Goal: Leave review/rating: Share an evaluation or opinion about a product, service, or content

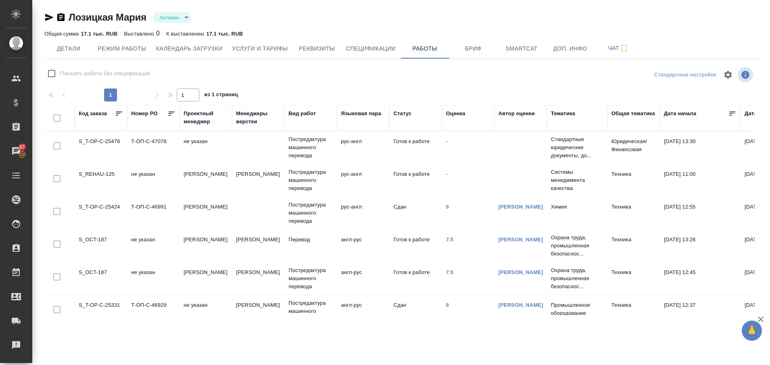
click at [96, 138] on td "S_T-OP-C-25478" at bounding box center [101, 147] width 52 height 28
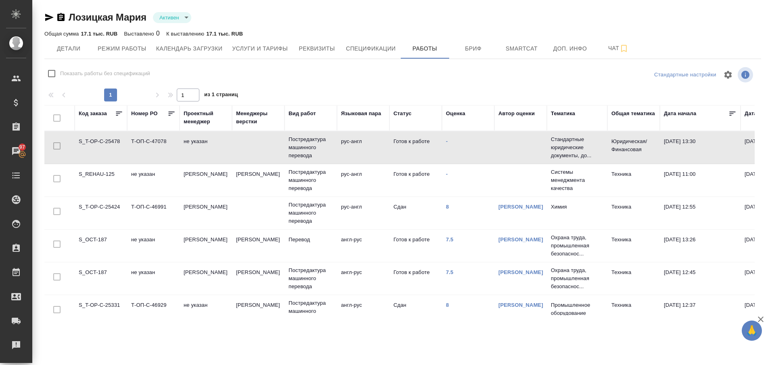
click at [96, 138] on td "S_T-OP-C-25478" at bounding box center [101, 147] width 52 height 28
click at [16, 342] on div "Рекламации" at bounding box center [6, 345] width 20 height 12
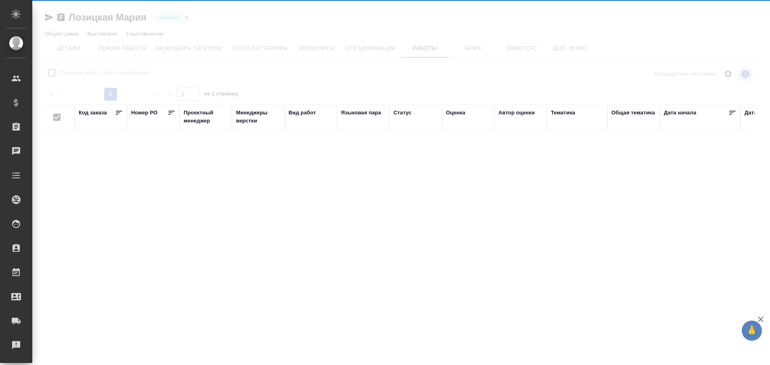
type input "active"
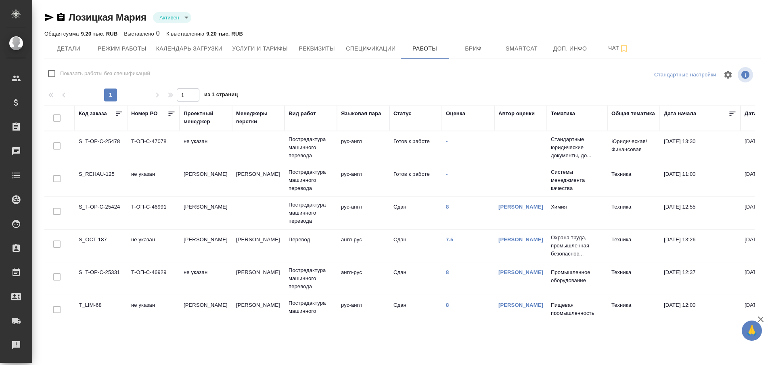
checkbox input "false"
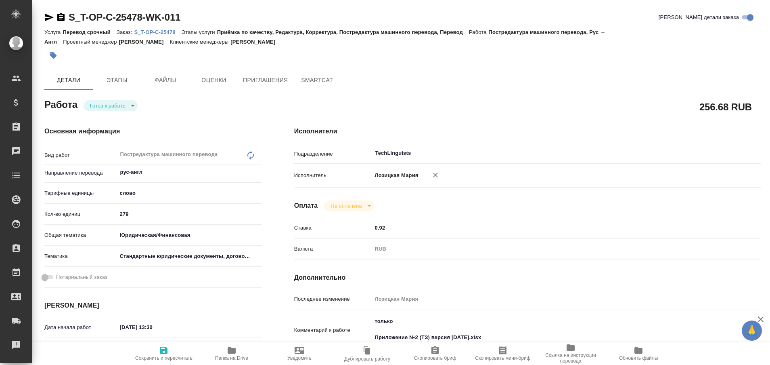
type textarea "x"
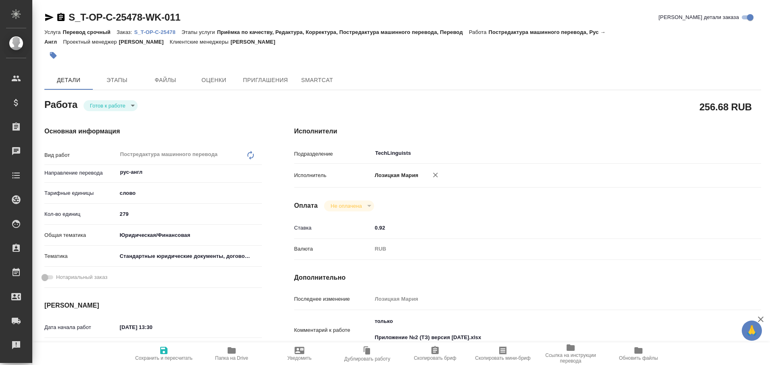
type textarea "x"
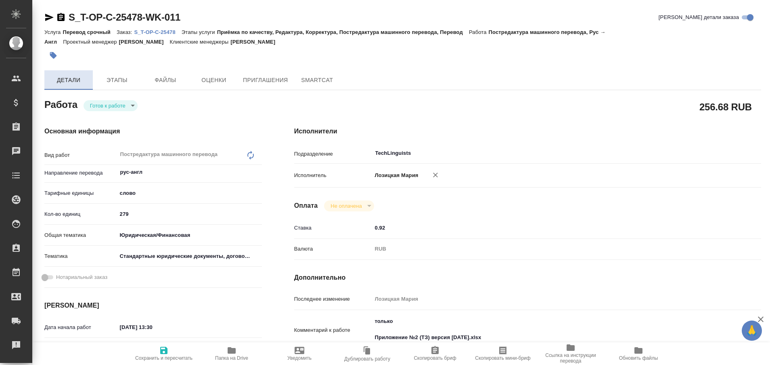
type textarea "x"
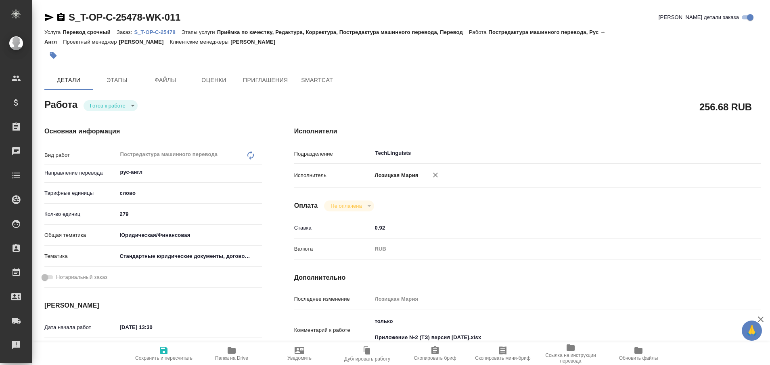
type textarea "x"
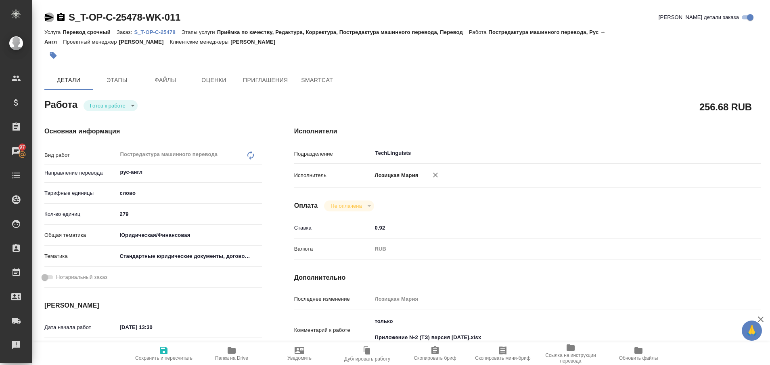
type textarea "x"
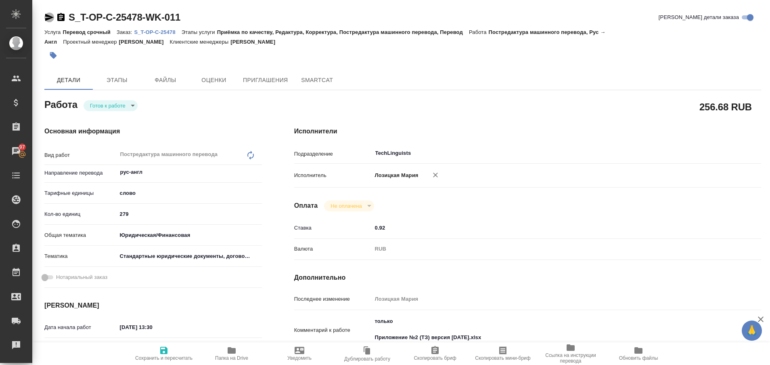
click at [47, 19] on icon "button" at bounding box center [49, 17] width 8 height 7
click at [49, 20] on icon "button" at bounding box center [49, 18] width 10 height 10
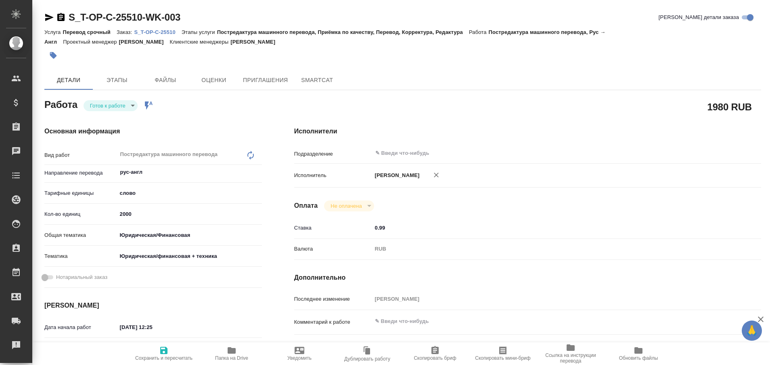
type textarea "x"
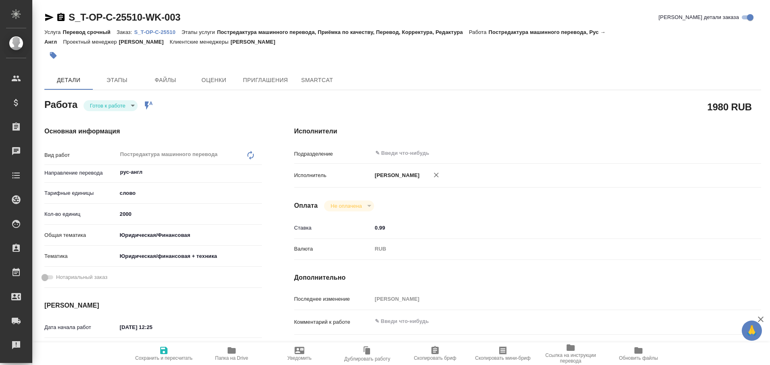
type textarea "x"
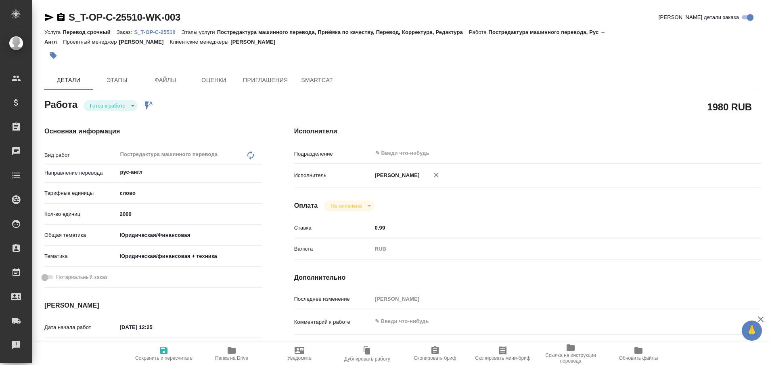
type textarea "x"
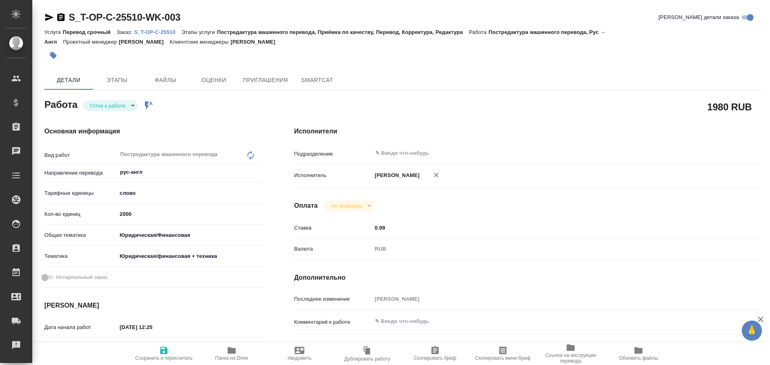
type textarea "x"
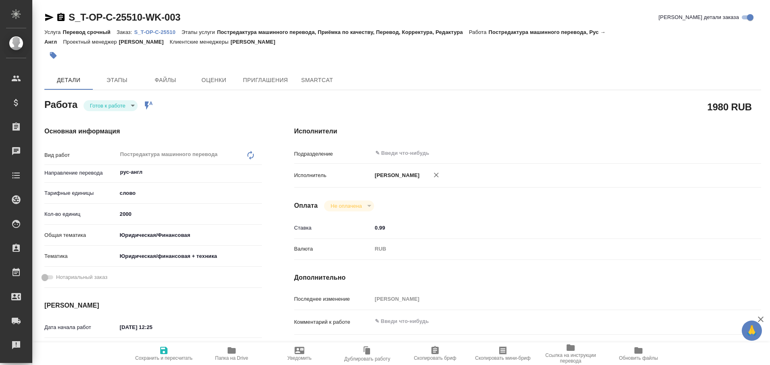
type textarea "x"
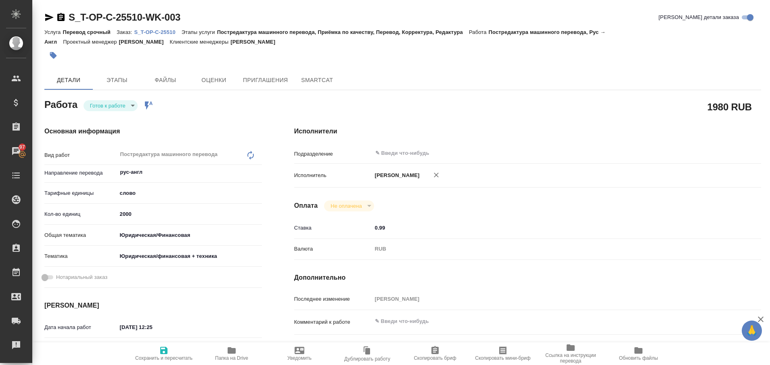
type textarea "x"
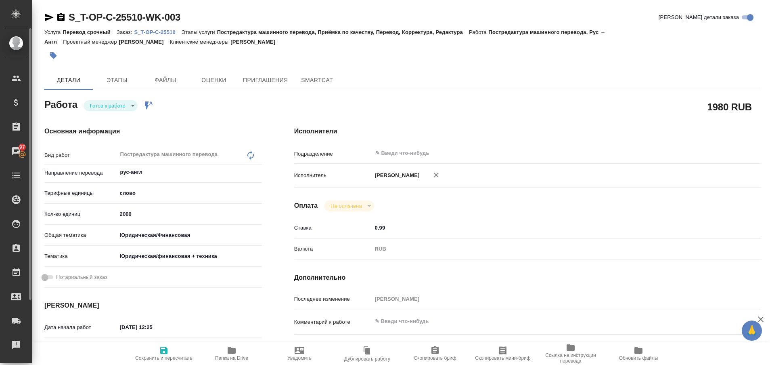
type textarea "x"
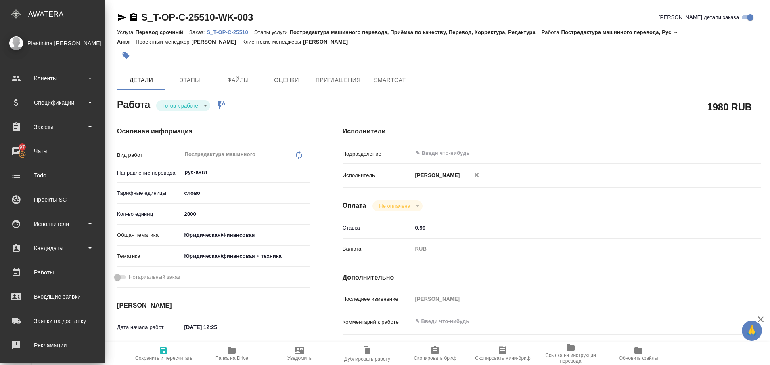
type textarea "x"
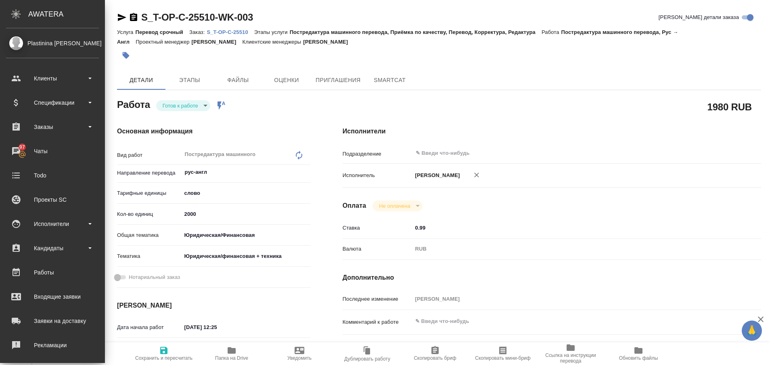
type textarea "x"
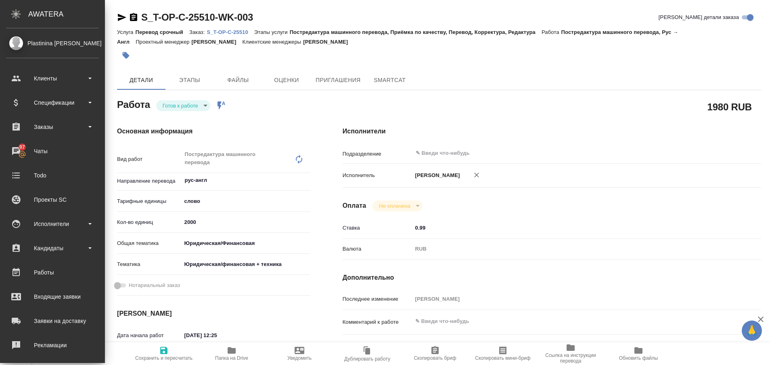
type textarea "x"
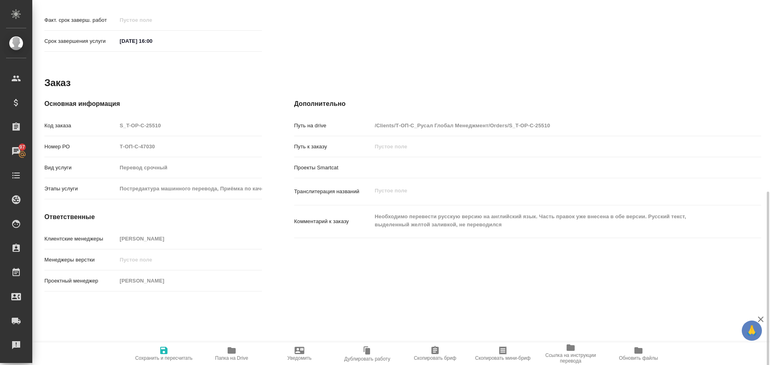
scroll to position [393, 0]
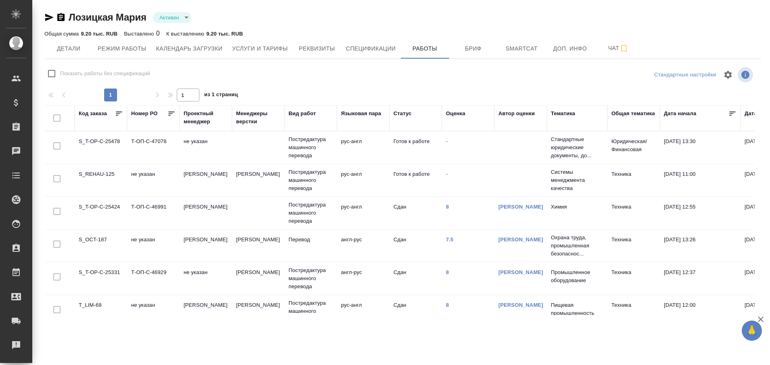
click at [111, 140] on td "S_T-OP-C-25478" at bounding box center [101, 147] width 52 height 28
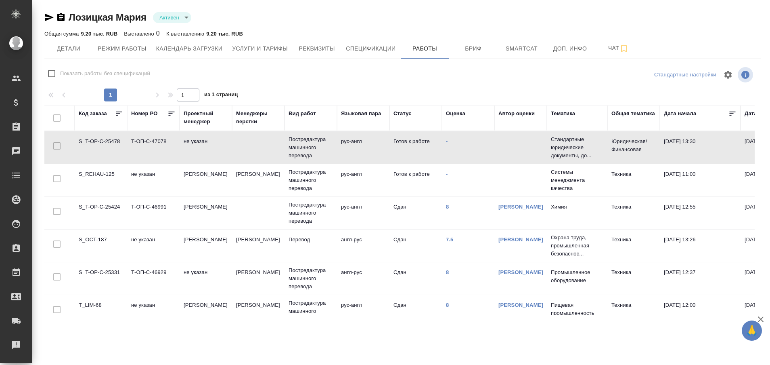
click at [111, 140] on td "S_T-OP-C-25478" at bounding box center [101, 147] width 52 height 28
click at [106, 143] on td "S_T-OP-C-25478" at bounding box center [101, 147] width 52 height 28
click at [451, 239] on link "7.5" at bounding box center [450, 239] width 8 height 6
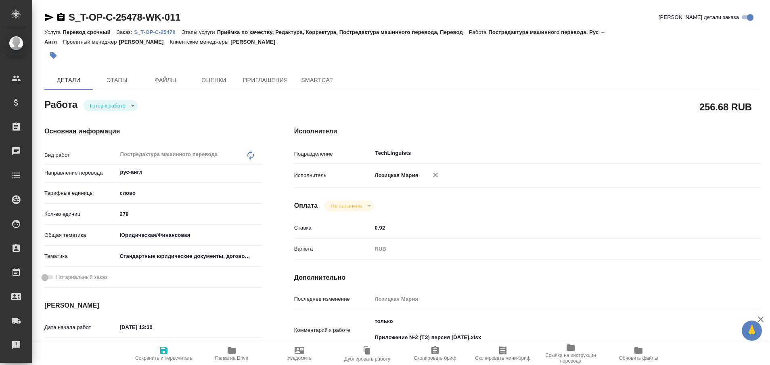
type textarea "x"
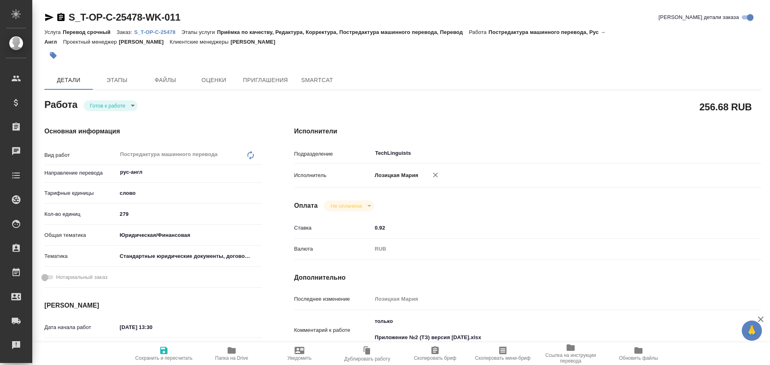
type textarea "x"
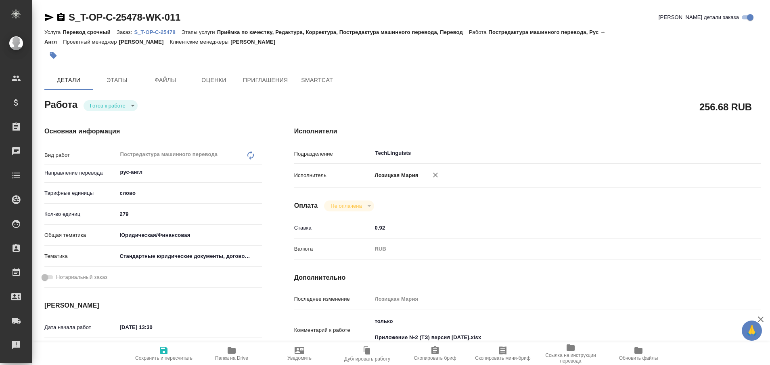
click at [164, 30] on p "S_T-OP-C-25478" at bounding box center [157, 32] width 47 height 6
type textarea "x"
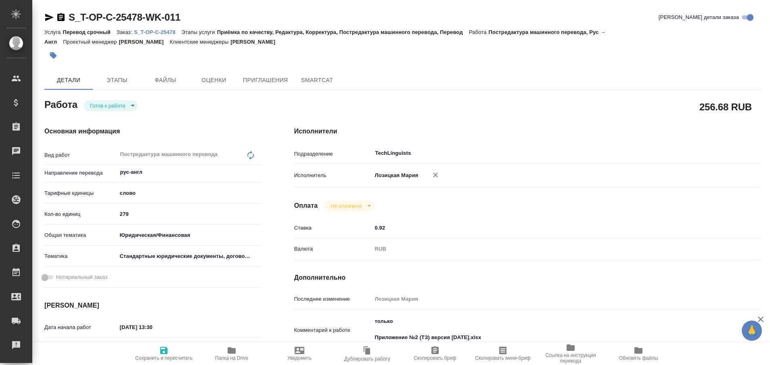
type textarea "x"
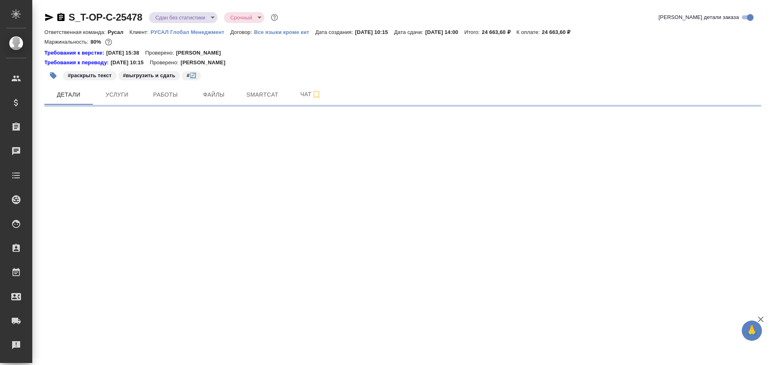
select select "RU"
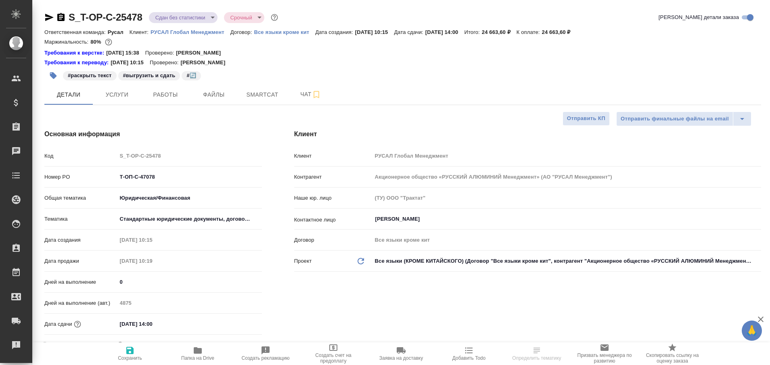
type textarea "x"
type input "[PERSON_NAME]"
type input "Журавлева Александра"
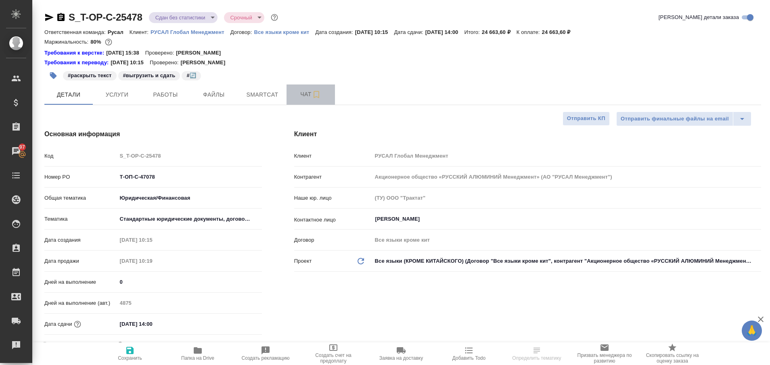
click at [304, 99] on button "Чат" at bounding box center [311, 94] width 48 height 20
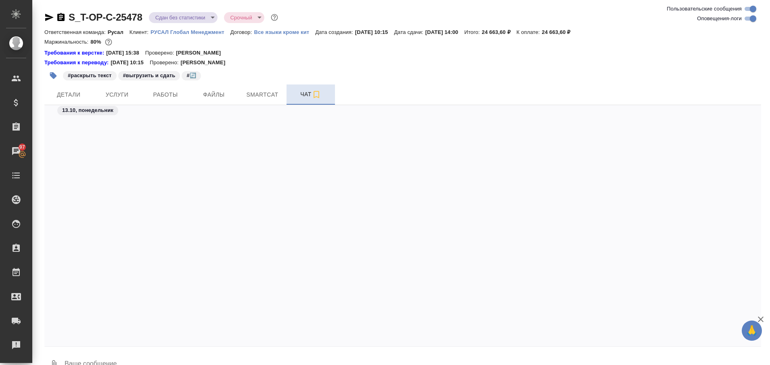
scroll to position [4074, 0]
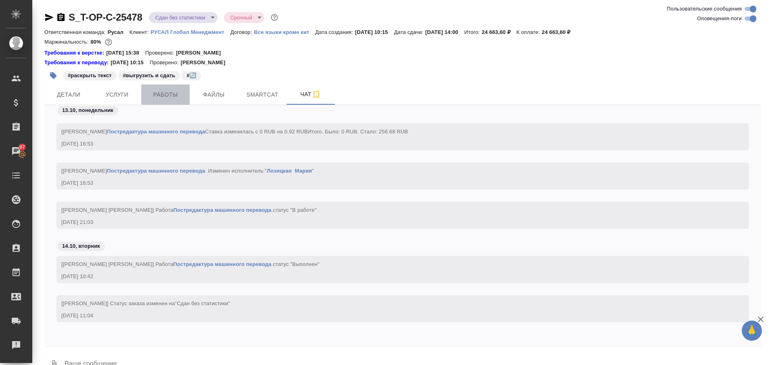
click at [173, 94] on span "Работы" at bounding box center [165, 95] width 39 height 10
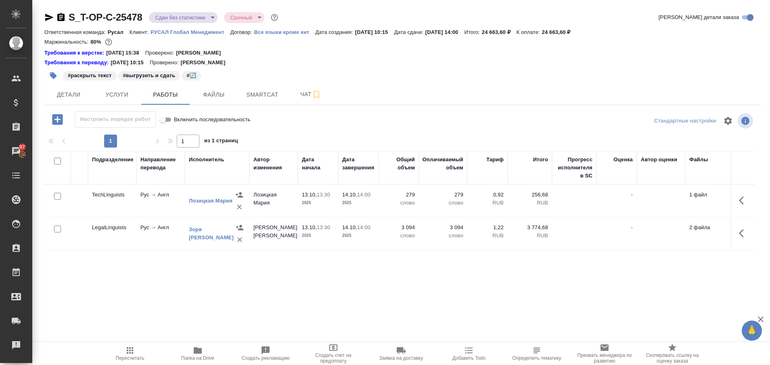
scroll to position [0, 204]
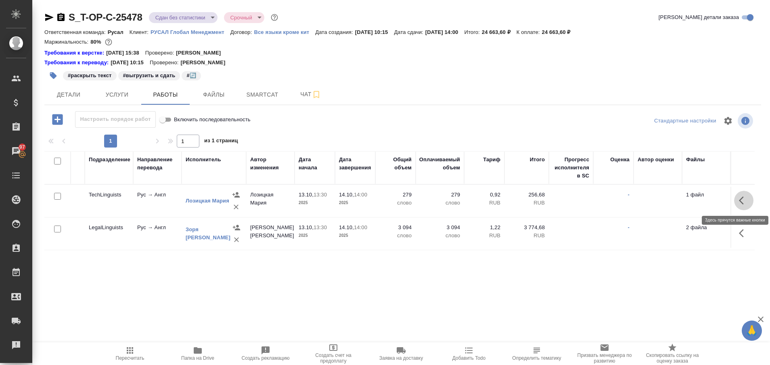
click at [744, 198] on icon "button" at bounding box center [744, 200] width 10 height 10
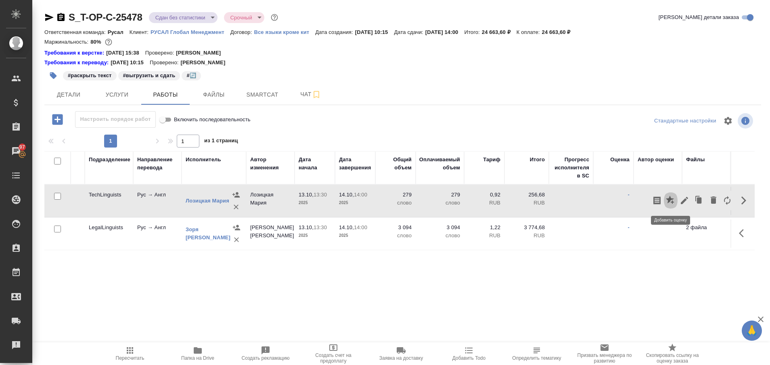
click at [671, 199] on icon "button" at bounding box center [670, 199] width 8 height 8
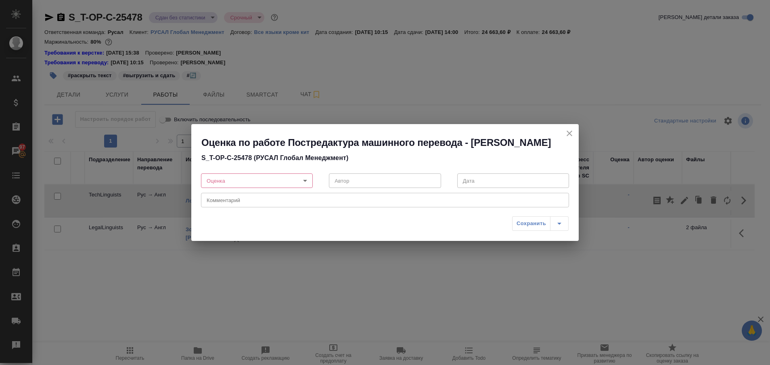
click at [306, 181] on body "🙏 .cls-1 fill:#fff; AWATERA Plastinina Anastasia Клиенты Спецификации Заказы 97…" at bounding box center [385, 182] width 770 height 365
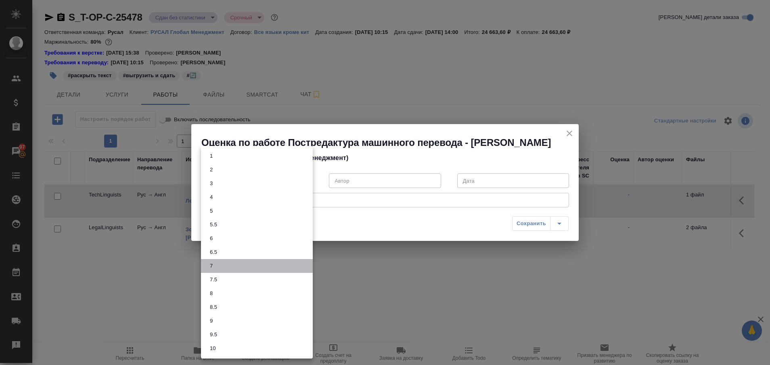
click at [222, 265] on li "7" at bounding box center [257, 266] width 112 height 14
type input "7"
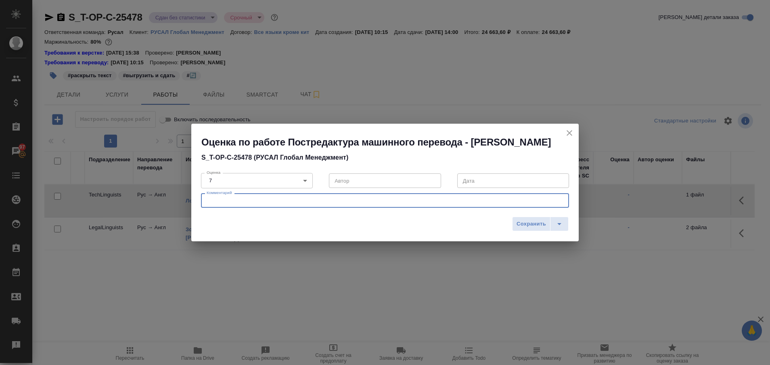
click at [214, 201] on textarea at bounding box center [385, 200] width 357 height 6
type textarea "D"
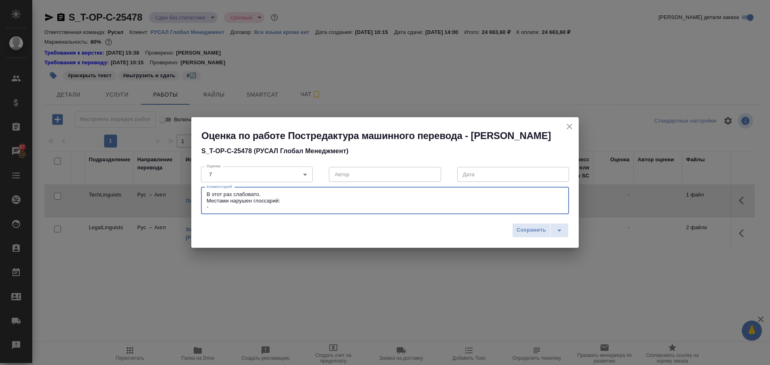
paste textarea "АО "РУСАЛ Бокситогорск""
paste textarea "JSC RUSAL Boksitogorsk"
drag, startPoint x: 344, startPoint y: 207, endPoint x: 375, endPoint y: 208, distance: 31.1
click at [375, 208] on textarea "В этот раз слабовато. Местами нарушен глоссарий: - АО "РУСАЛ Бокситогорск" - до…" at bounding box center [385, 200] width 357 height 19
click at [407, 203] on textarea "В этот раз слабовато. Местами нарушен глоссарий: - АО "РУСАЛ Бокситогорск" - до…" at bounding box center [385, 200] width 357 height 19
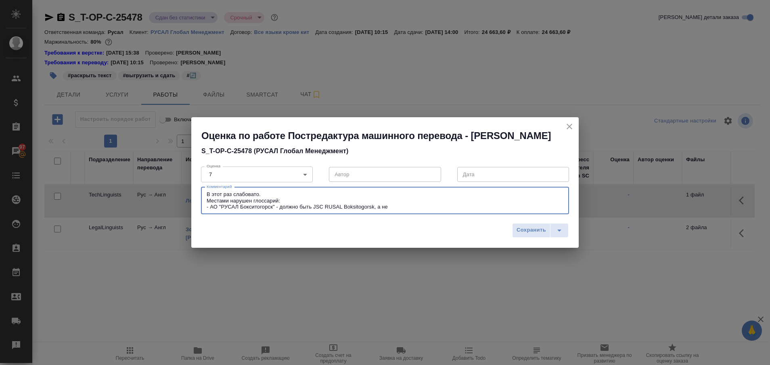
click at [409, 205] on textarea "В этот раз слабовато. Местами нарушен глоссарий: - АО "РУСАЛ Бокситогорск" - до…" at bounding box center [385, 200] width 357 height 19
paste textarea "Boksitogorsk"
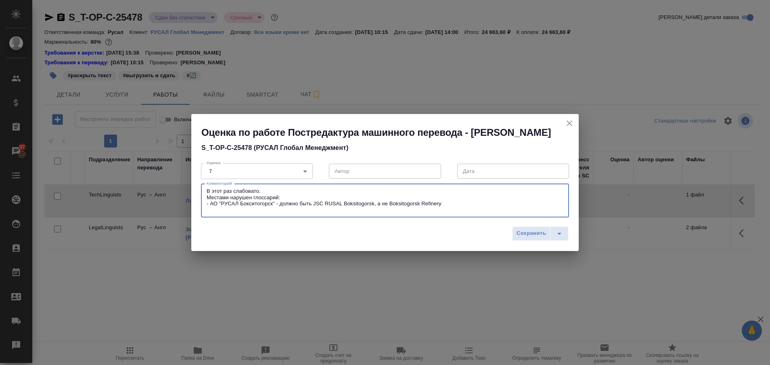
click at [446, 205] on textarea "В этот раз слабовато. Местами нарушен глоссарий: - АО "РУСАЛ Бокситогорск" - до…" at bounding box center [385, 200] width 357 height 25
click at [302, 210] on textarea "В этот раз слабовато. Местами нарушен глоссарий: - АО "РУСАЛ Бокситогорск" - до…" at bounding box center [385, 200] width 357 height 25
click at [207, 210] on textarea "В этот раз слабовато. Местами нарушен глоссарий: - АО "РУСАЛ Бокситогорск" - до…" at bounding box center [385, 200] width 357 height 25
click at [306, 210] on textarea "В этот раз слабовато. Местами нарушен глоссарий: - АО "РУСАЛ Бокситогорск" - до…" at bounding box center [385, 200] width 357 height 25
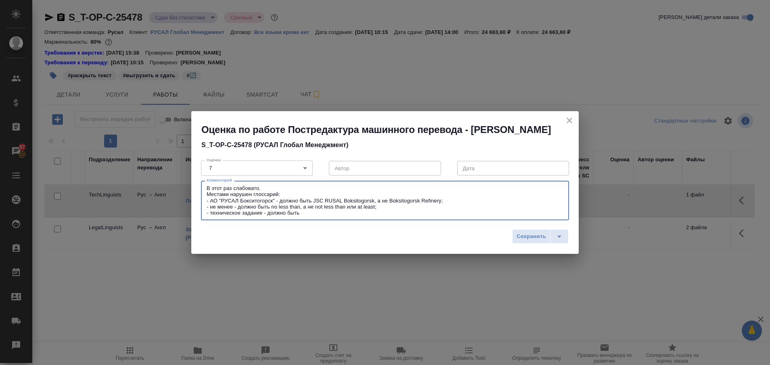
paste textarea "terms of reference"
click at [303, 215] on textarea "В этот раз слабовато. Местами нарушен глоссарий: - АО "РУСАЛ Бокситогорск" - до…" at bounding box center [385, 200] width 357 height 31
click at [324, 215] on textarea "В этот раз слабовато. Местами нарушен глоссарий: - АО "РУСАЛ Бокситогорск" - до…" at bounding box center [385, 200] width 357 height 31
click at [361, 213] on textarea "В этот раз слабовато. Местами нарушен глоссарий: - АО "РУСАЛ Бокситогорск" - до…" at bounding box center [385, 200] width 357 height 31
paste textarea "Technical assignment"
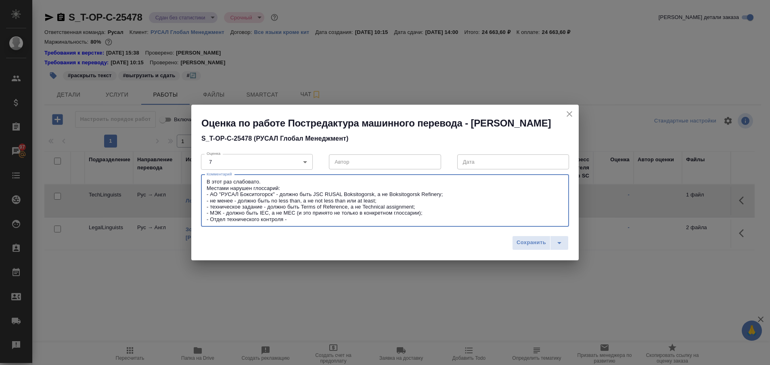
paste textarea "Quality Control Unit"
paste textarea "Technical Control Department"
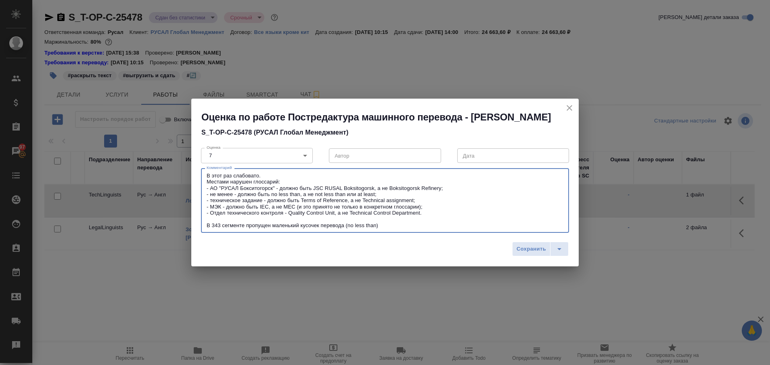
click at [383, 226] on textarea "В этот раз слабовато. Местами нарушен глоссарий: - АО "РУСАЛ Бокситогорск" - до…" at bounding box center [385, 200] width 357 height 56
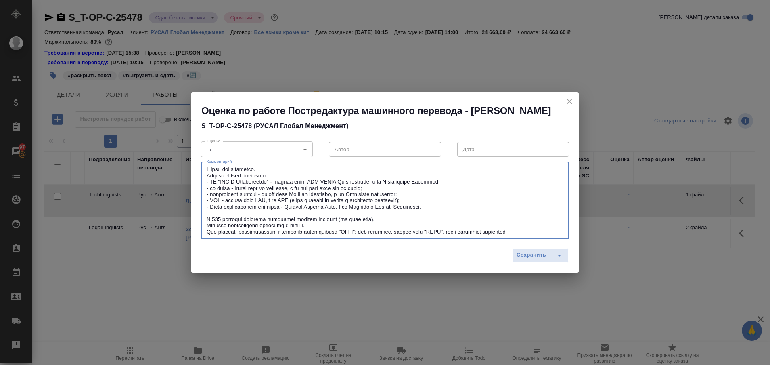
click at [499, 235] on div "x Комментарий" at bounding box center [385, 200] width 368 height 77
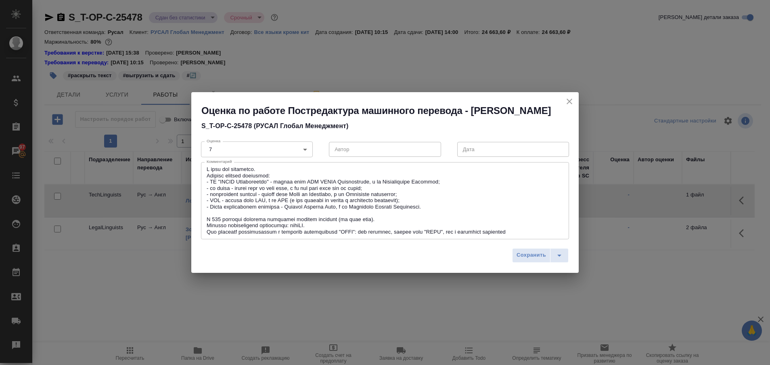
click at [499, 235] on div "x Комментарий" at bounding box center [385, 200] width 368 height 77
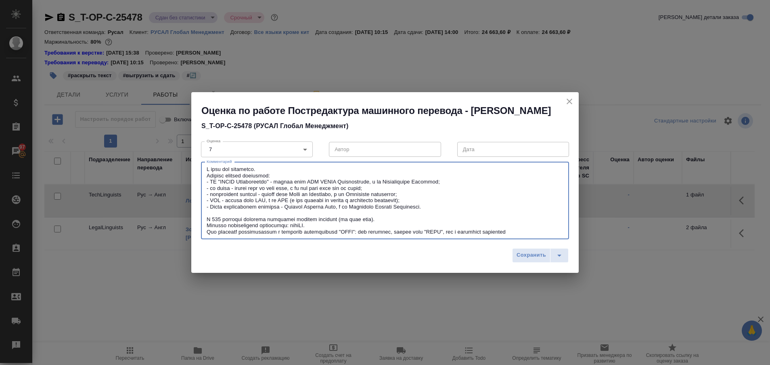
click at [496, 235] on textarea at bounding box center [385, 200] width 357 height 69
click at [546, 233] on textarea at bounding box center [385, 200] width 357 height 69
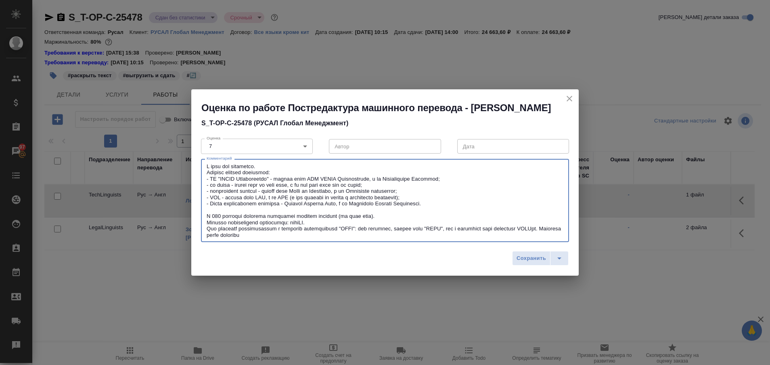
click at [381, 215] on textarea at bounding box center [385, 200] width 357 height 75
click at [333, 222] on textarea at bounding box center [385, 200] width 357 height 75
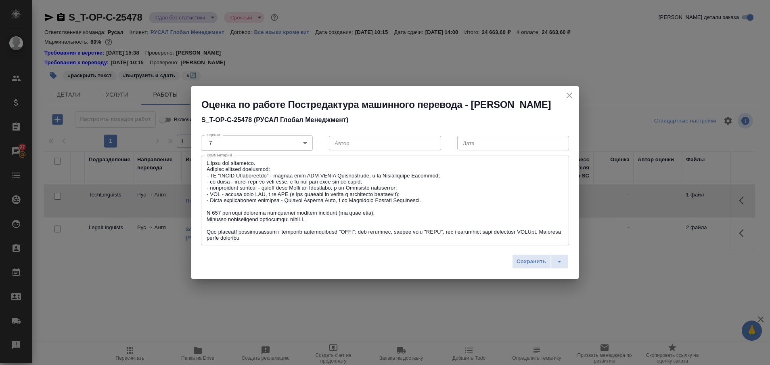
click at [206, 170] on div "x Комментарий" at bounding box center [385, 200] width 368 height 90
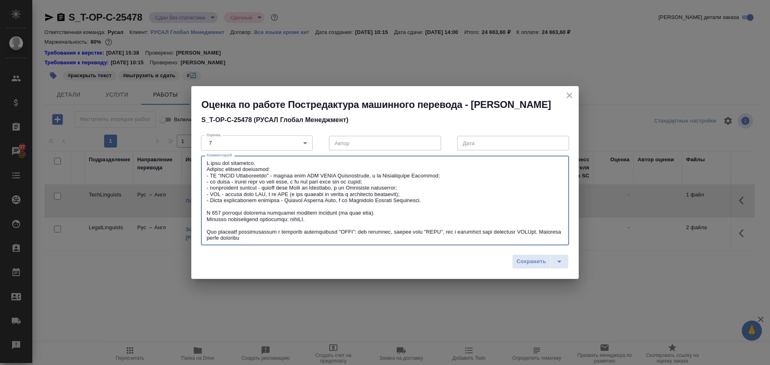
click at [208, 173] on textarea at bounding box center [385, 200] width 357 height 81
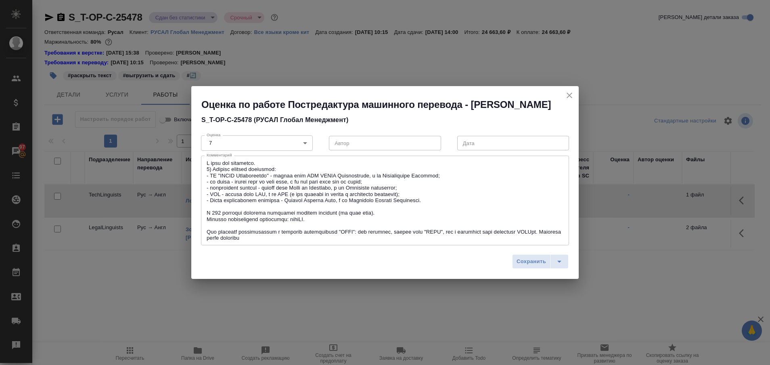
click at [206, 212] on div "x Комментарий" at bounding box center [385, 200] width 368 height 90
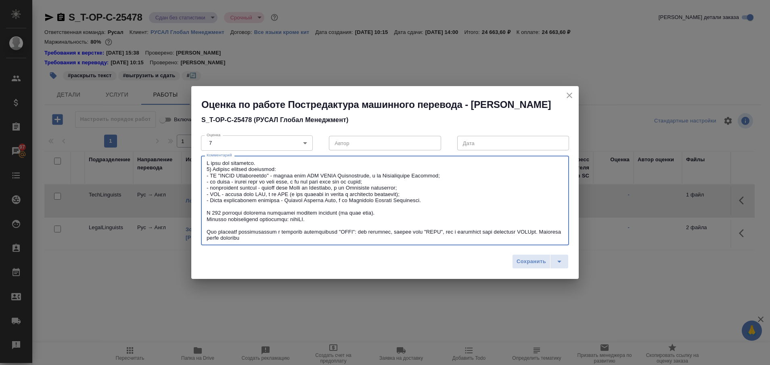
click at [206, 212] on div "x Комментарий" at bounding box center [385, 200] width 368 height 90
click at [207, 219] on textarea at bounding box center [385, 200] width 357 height 81
click at [208, 231] on textarea at bounding box center [385, 200] width 357 height 81
click at [300, 237] on textarea at bounding box center [385, 200] width 357 height 81
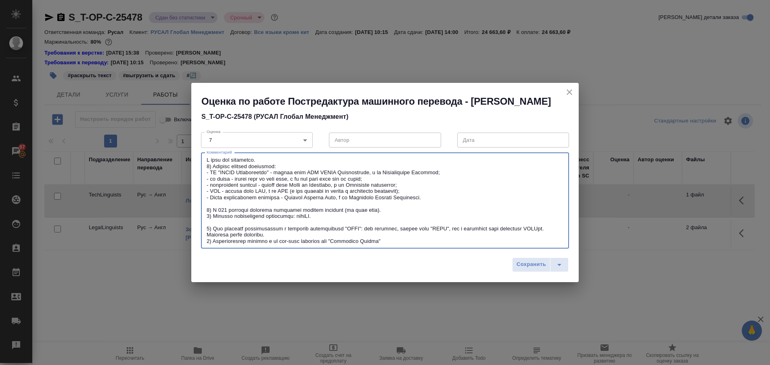
drag, startPoint x: 393, startPoint y: 242, endPoint x: 213, endPoint y: 242, distance: 180.1
click at [213, 242] on textarea at bounding box center [385, 200] width 357 height 87
click at [213, 243] on textarea at bounding box center [385, 200] width 357 height 87
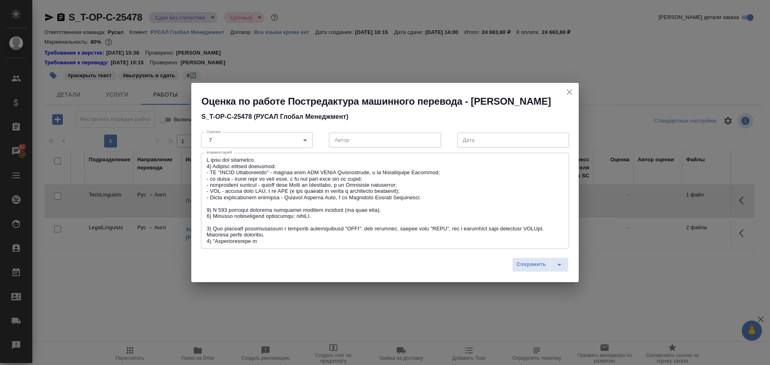
click at [252, 244] on div "x Комментарий" at bounding box center [385, 201] width 368 height 96
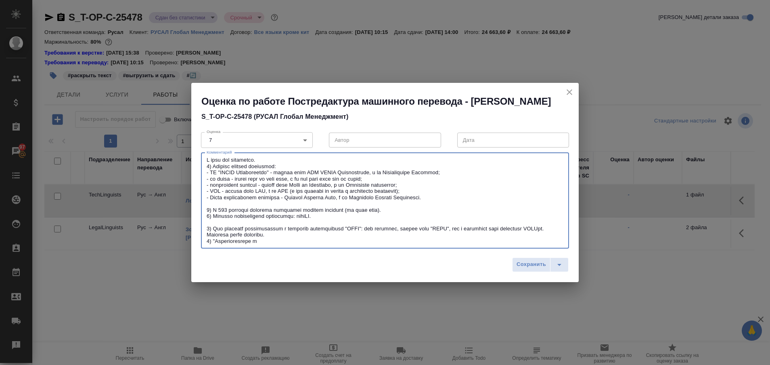
click at [253, 243] on textarea at bounding box center [385, 200] width 357 height 87
click at [268, 243] on textarea at bounding box center [385, 200] width 357 height 87
click at [213, 243] on textarea at bounding box center [385, 200] width 357 height 87
click at [294, 241] on textarea at bounding box center [385, 200] width 357 height 87
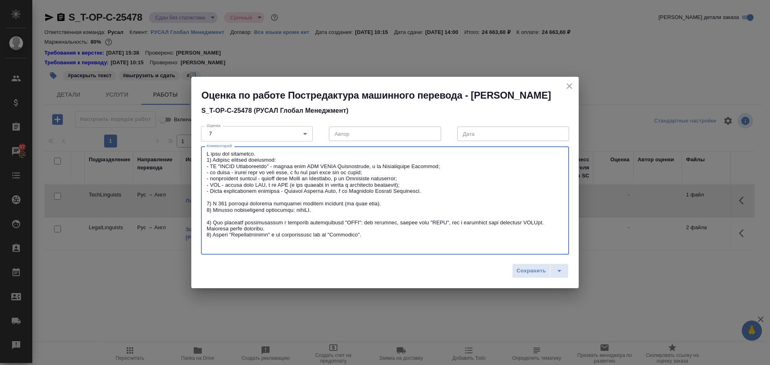
click at [297, 232] on textarea at bounding box center [385, 201] width 357 height 100
click at [297, 227] on textarea at bounding box center [385, 201] width 357 height 100
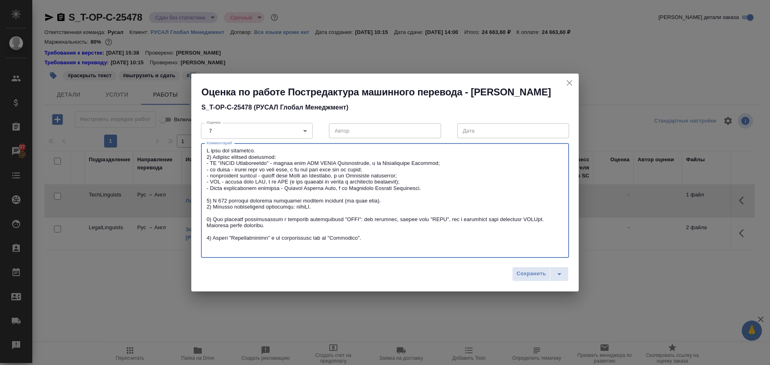
click at [387, 202] on textarea at bounding box center [385, 200] width 357 height 106
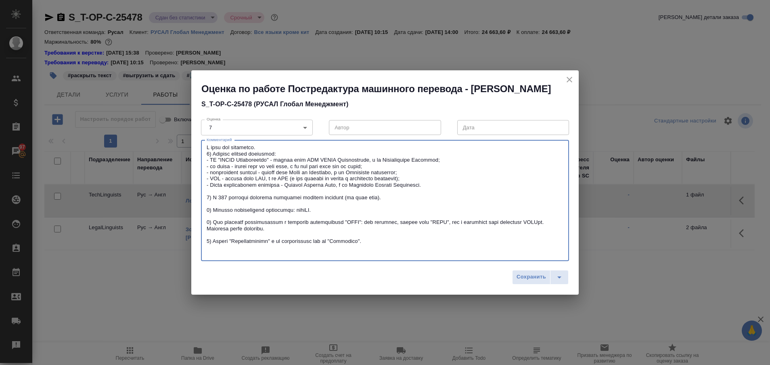
click at [225, 257] on div "x Комментарий" at bounding box center [385, 200] width 368 height 121
click at [221, 254] on textarea at bounding box center [385, 200] width 357 height 112
click at [304, 254] on textarea at bounding box center [385, 200] width 357 height 112
click at [334, 251] on textarea at bounding box center [385, 200] width 357 height 112
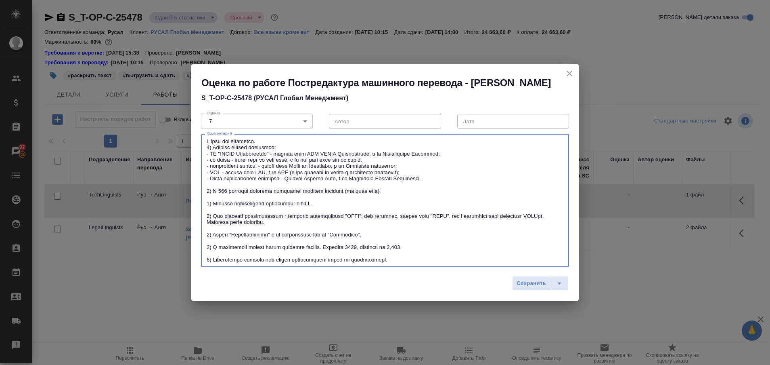
click at [208, 261] on textarea at bounding box center [385, 200] width 357 height 125
click at [423, 247] on textarea at bounding box center [385, 200] width 357 height 125
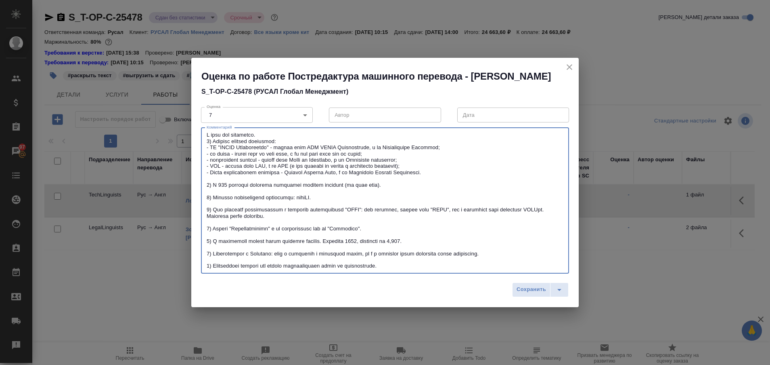
click at [258, 135] on textarea at bounding box center [385, 200] width 357 height 137
click at [231, 134] on textarea at bounding box center [385, 200] width 357 height 137
drag, startPoint x: 207, startPoint y: 135, endPoint x: 432, endPoint y: 265, distance: 259.9
click at [432, 265] on textarea at bounding box center [385, 200] width 357 height 137
type textarea "В этот раз перевод несколько слабее. 1) Местами нарушен глоссарий: - АО "РУСАЛ …"
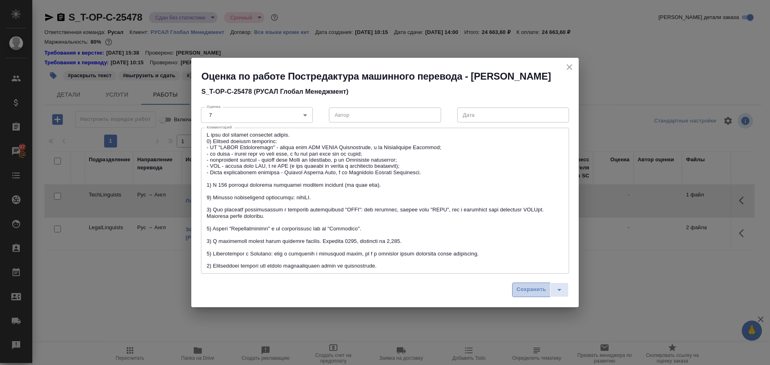
click at [527, 286] on span "Сохранить" at bounding box center [531, 289] width 29 height 9
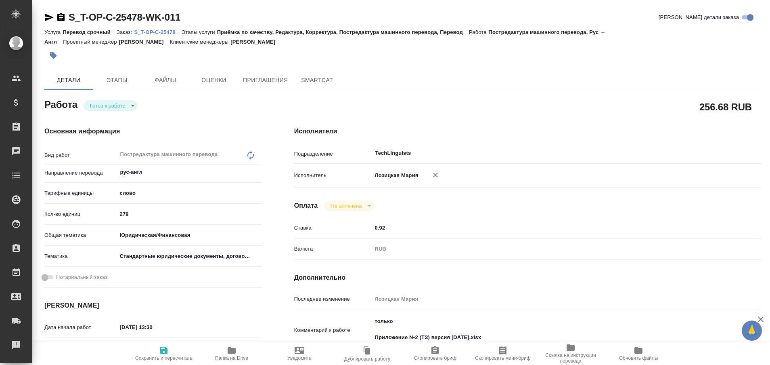
type textarea "x"
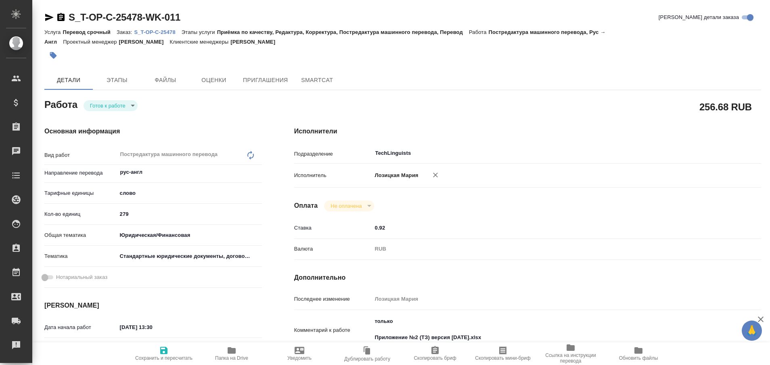
type textarea "x"
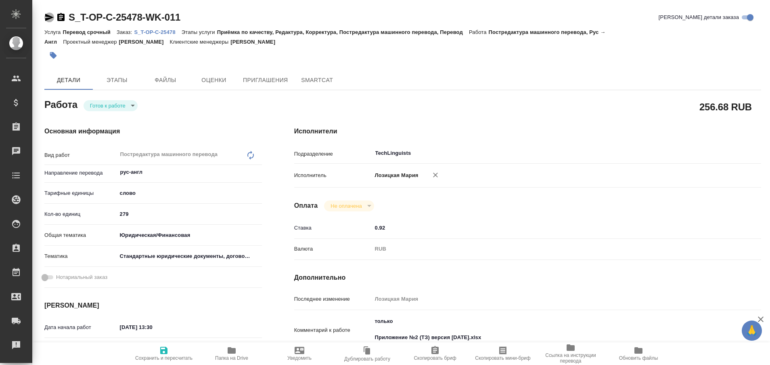
click at [46, 17] on icon "button" at bounding box center [49, 17] width 8 height 7
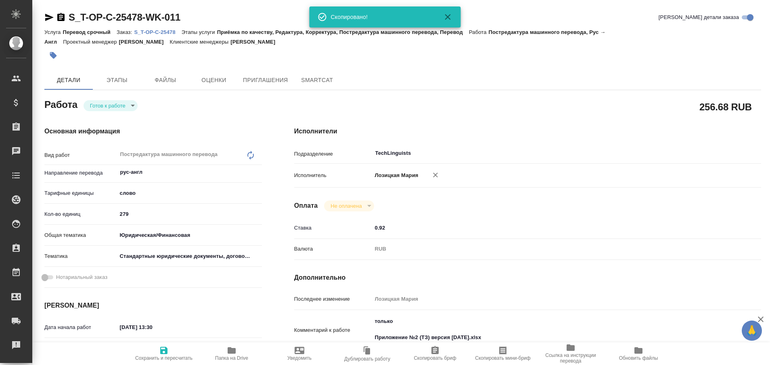
type textarea "x"
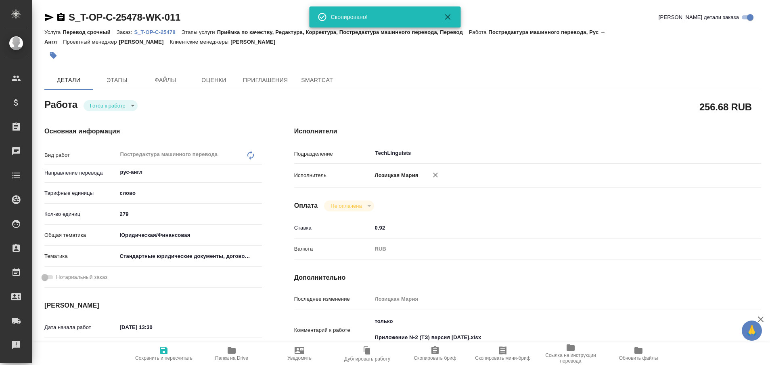
type textarea "x"
